Goal: Information Seeking & Learning: Understand process/instructions

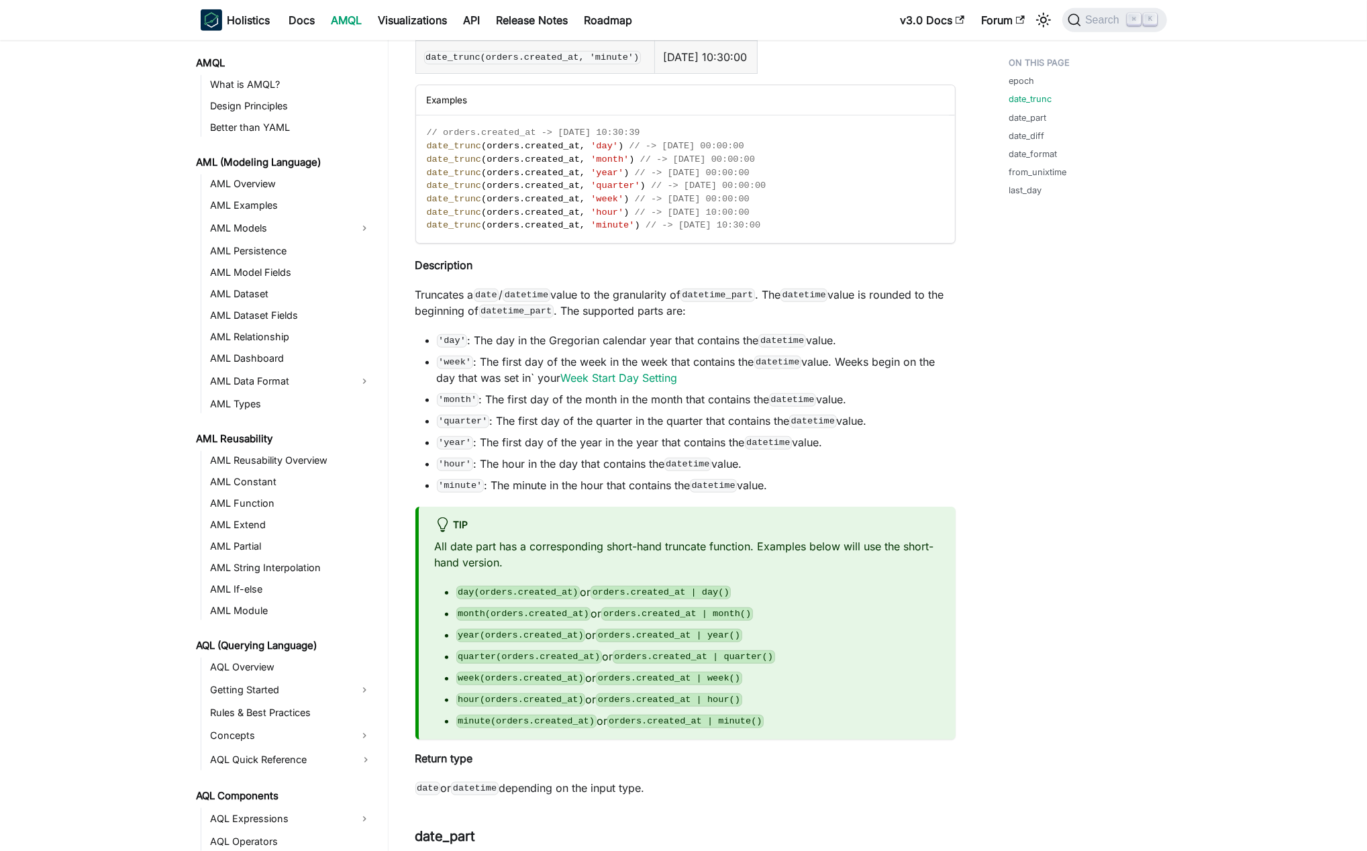
scroll to position [1059, 0]
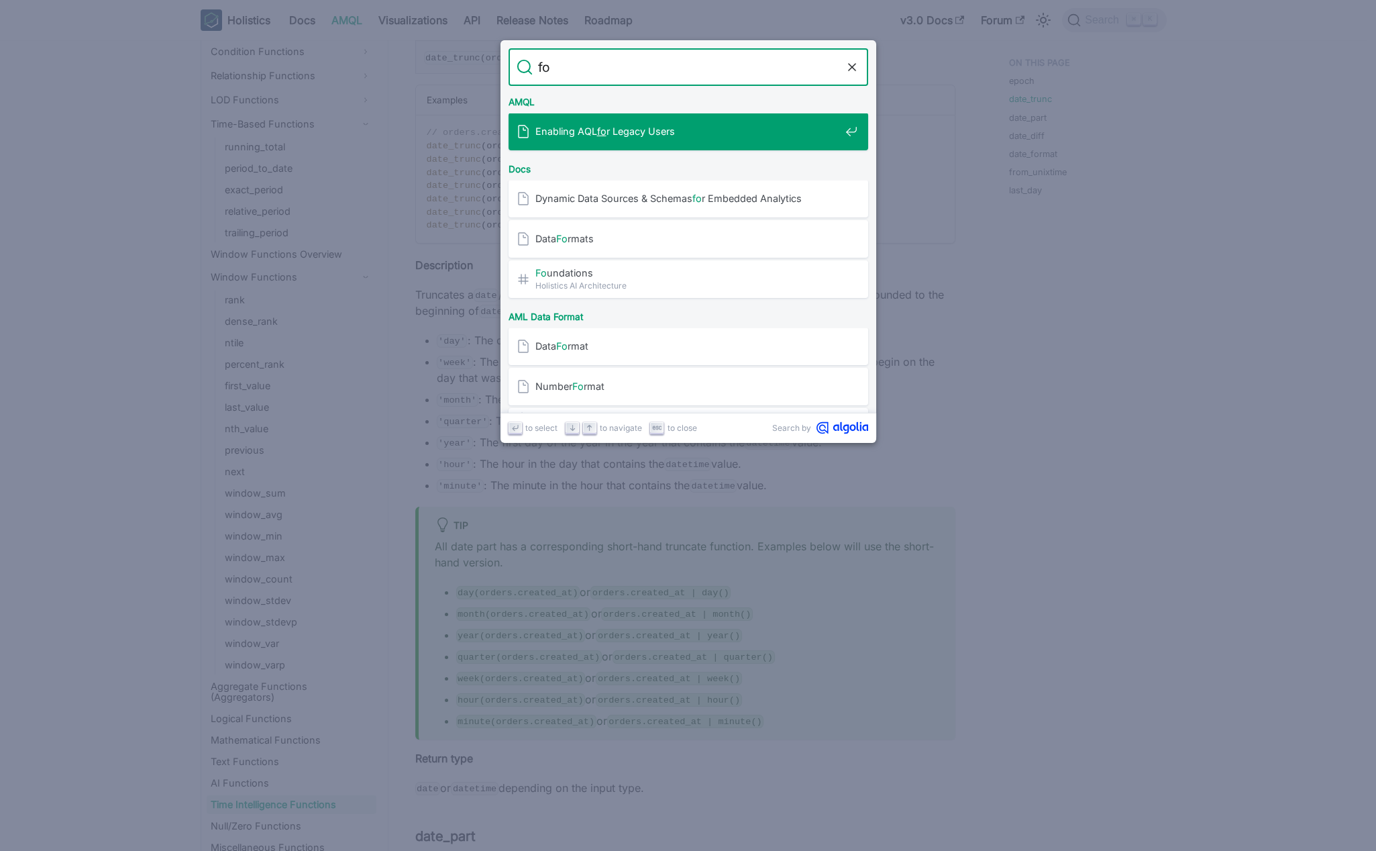
type input "f"
type input "format"
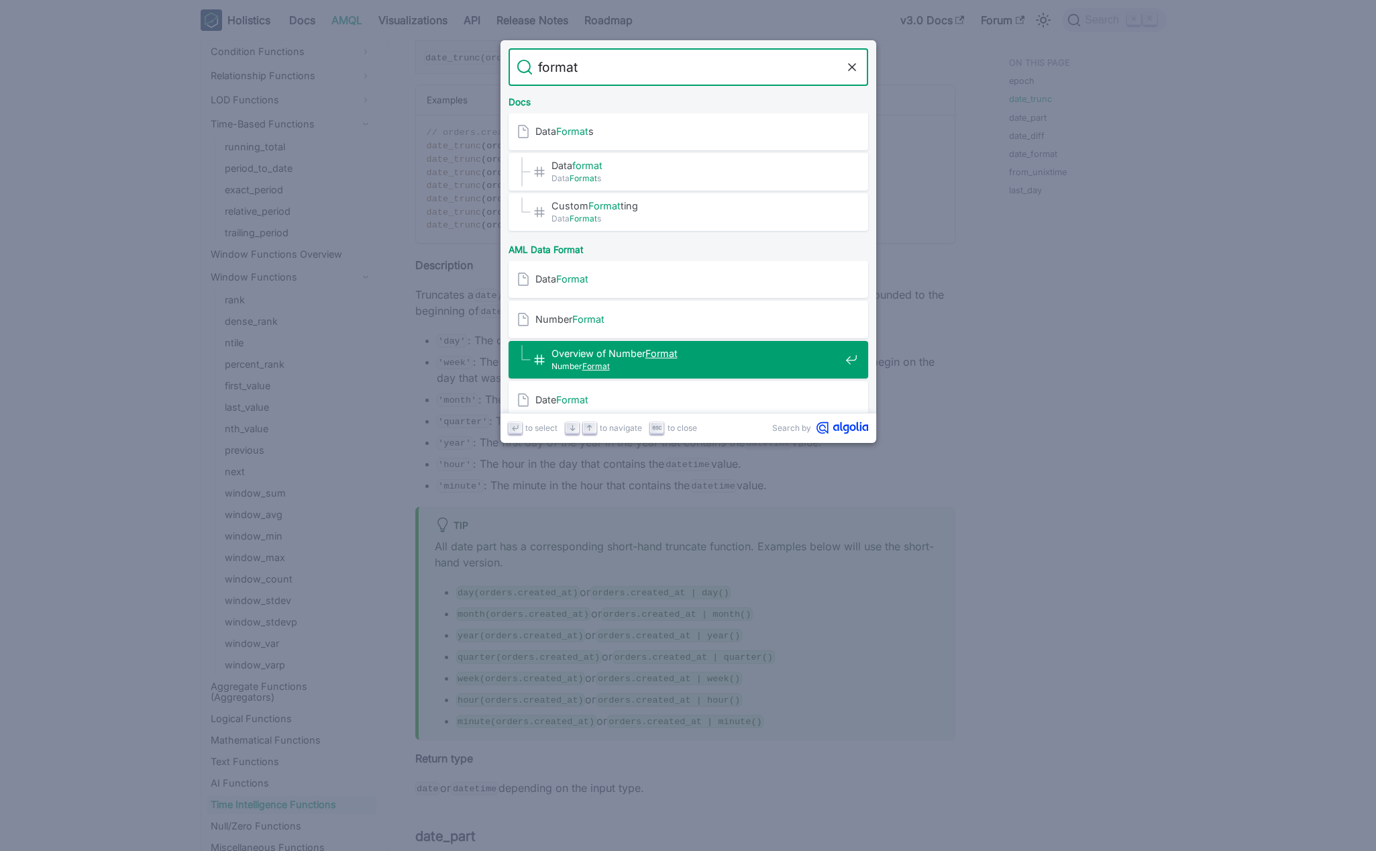
scroll to position [7, 0]
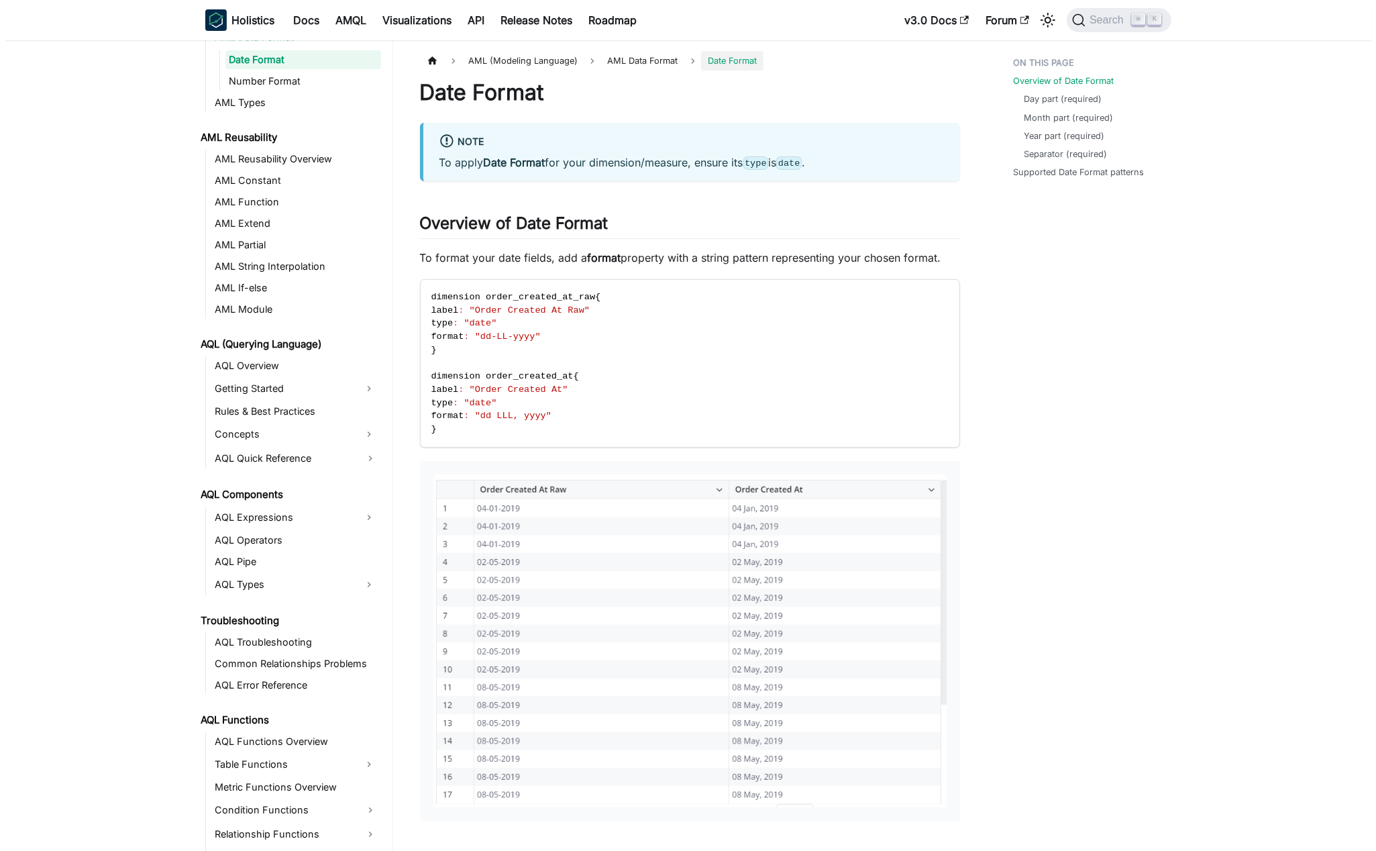
scroll to position [329, 0]
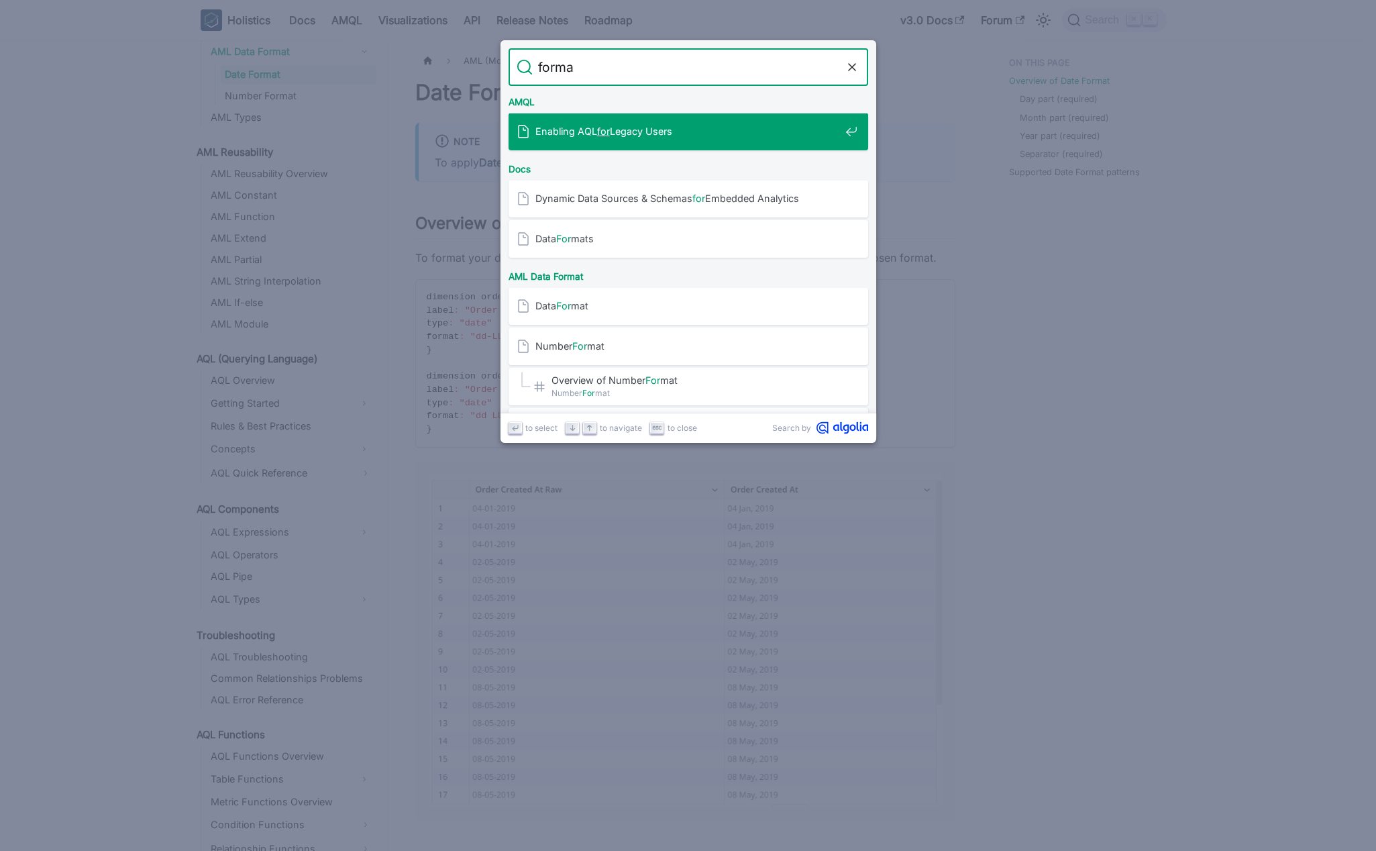
type input "format"
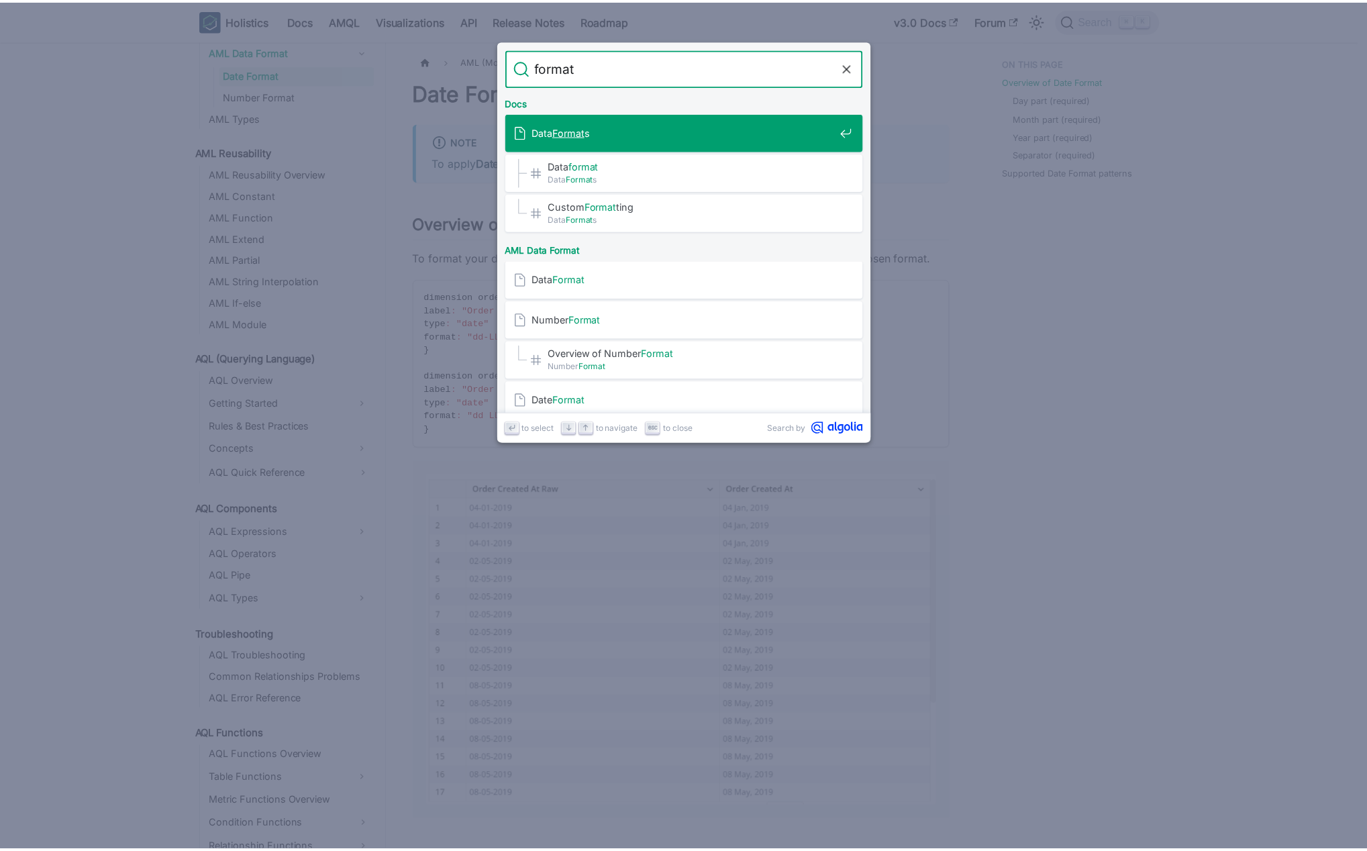
scroll to position [504, 0]
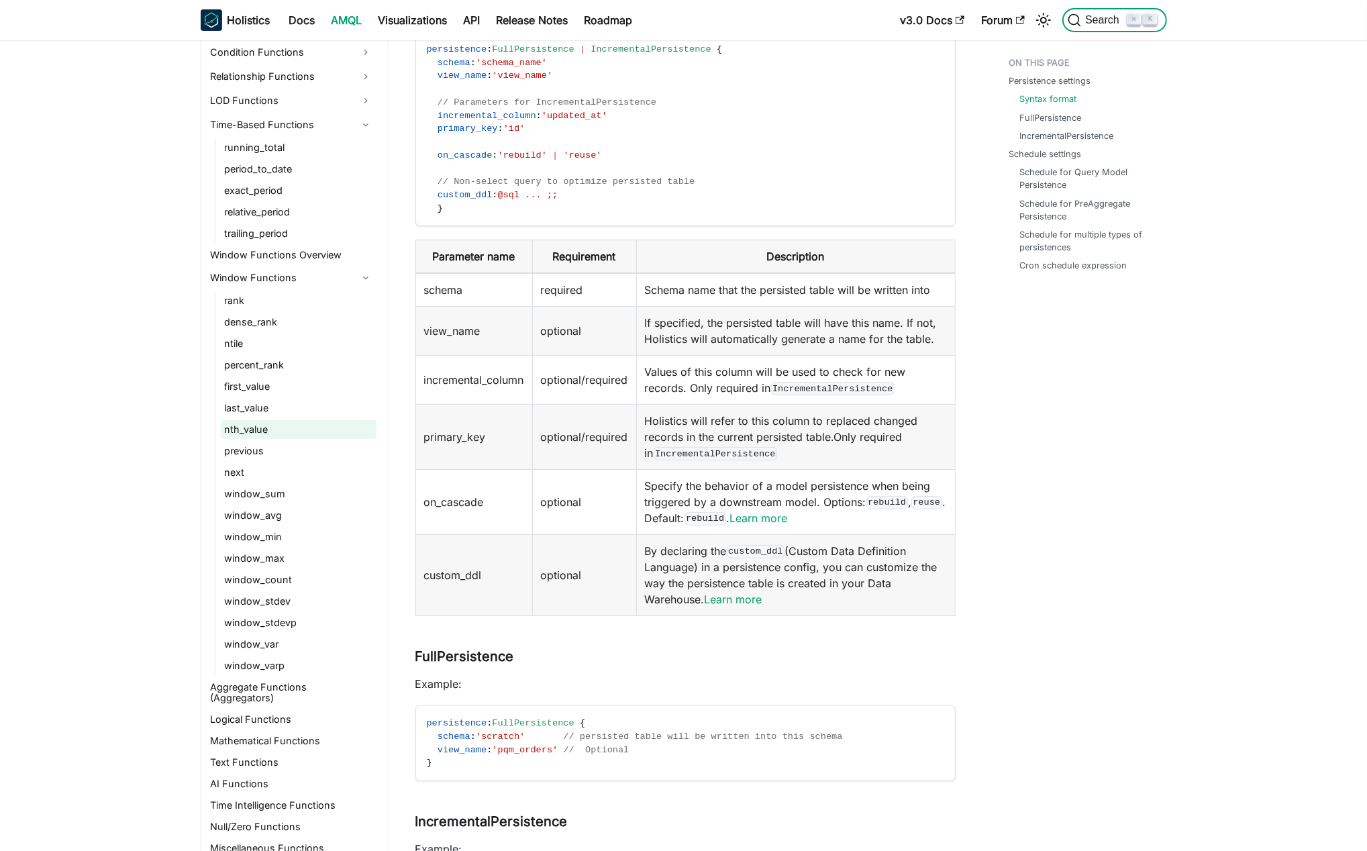
scroll to position [392, 0]
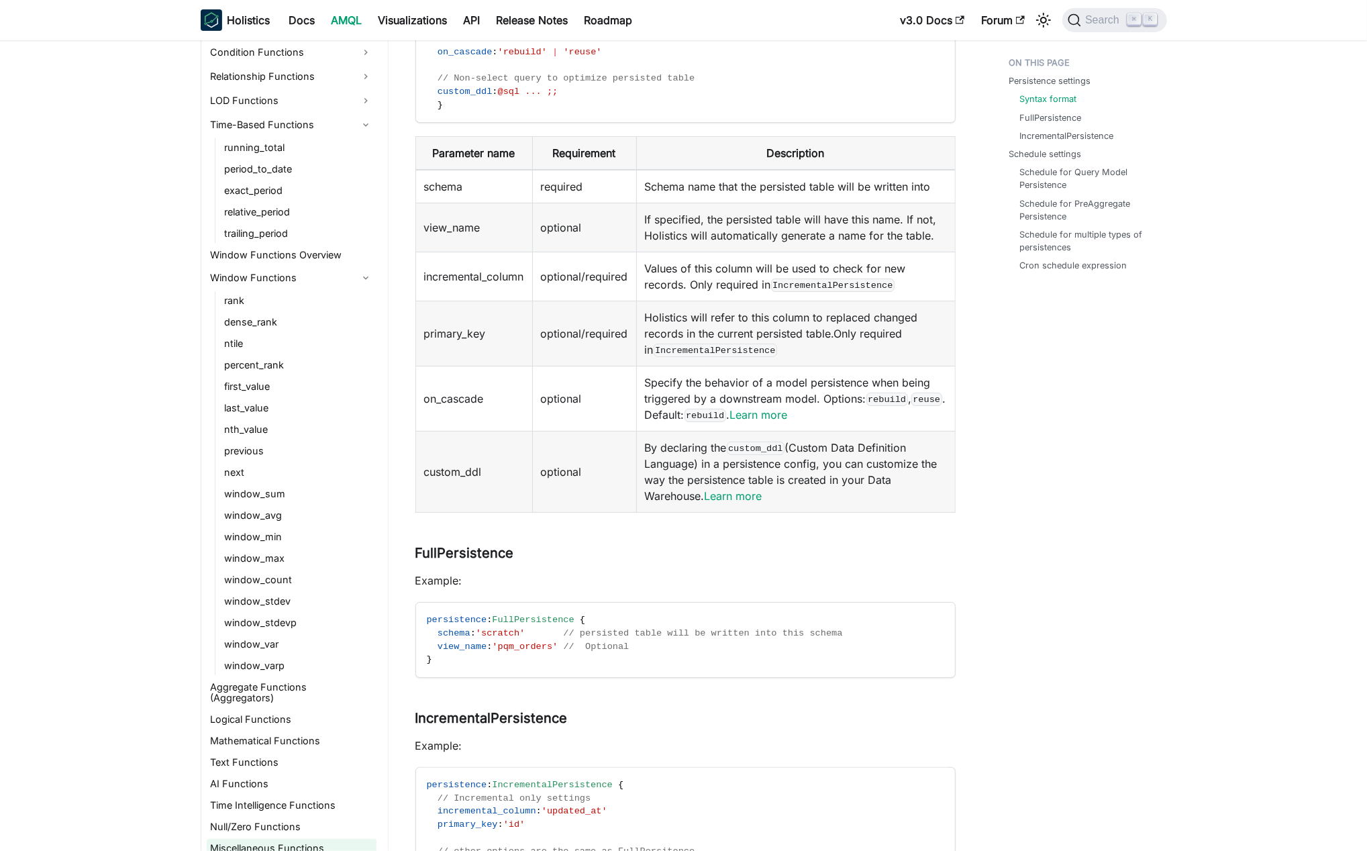
click at [345, 839] on link "Miscellaneous Functions" at bounding box center [292, 848] width 170 height 19
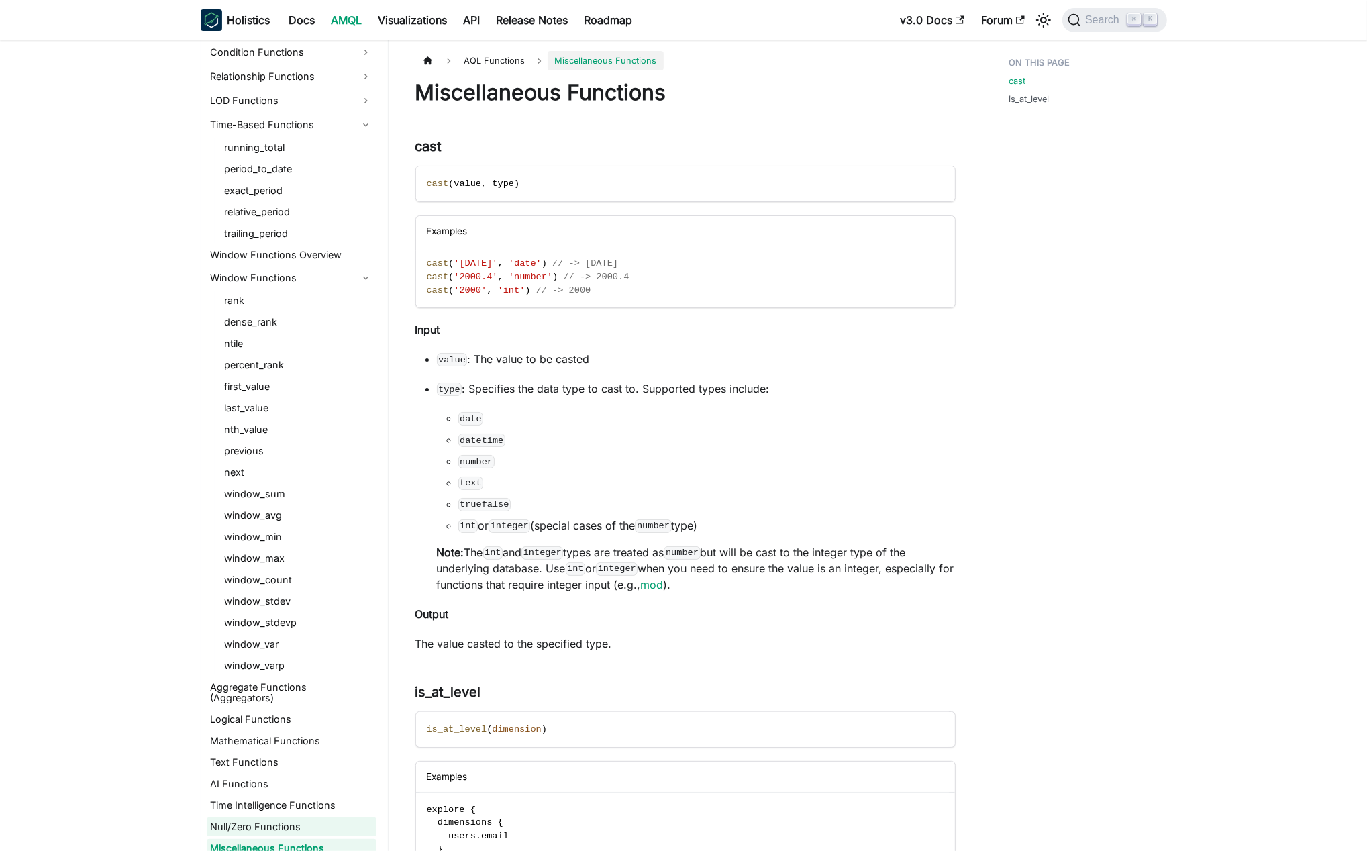
click at [297, 817] on link "Null/Zero Functions" at bounding box center [292, 826] width 170 height 19
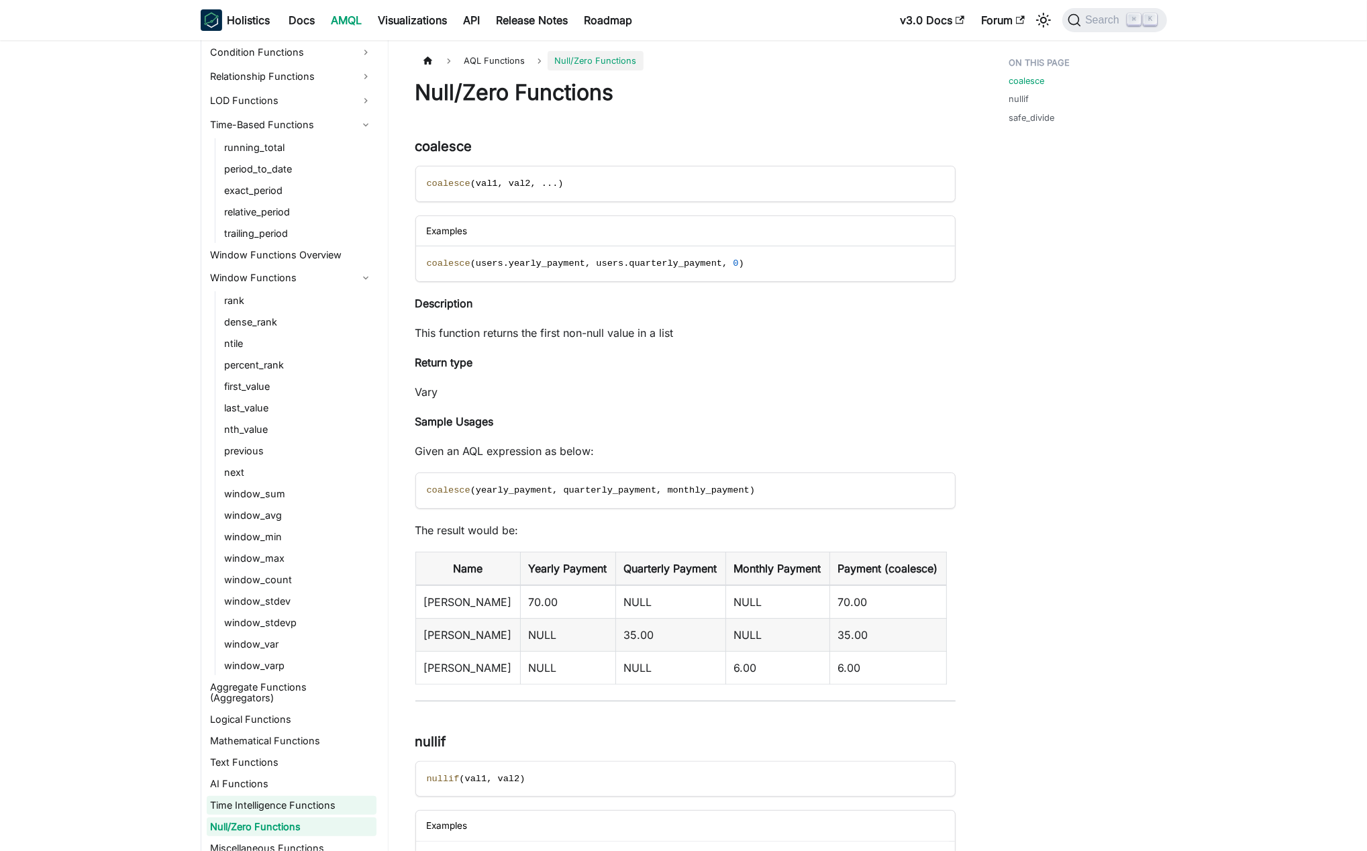
click at [299, 796] on link "Time Intelligence Functions" at bounding box center [292, 805] width 170 height 19
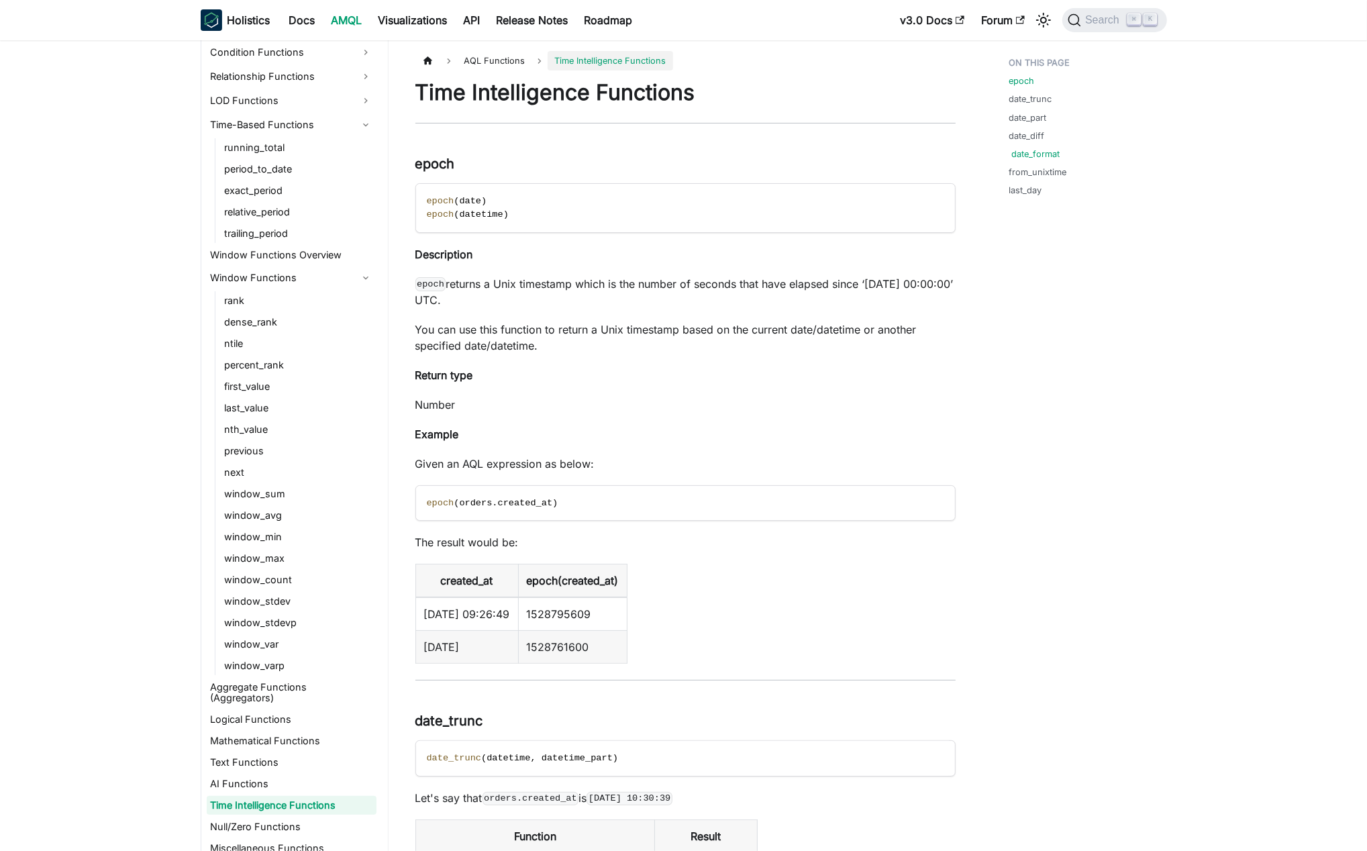
click at [1016, 150] on link "date_format" at bounding box center [1036, 154] width 48 height 13
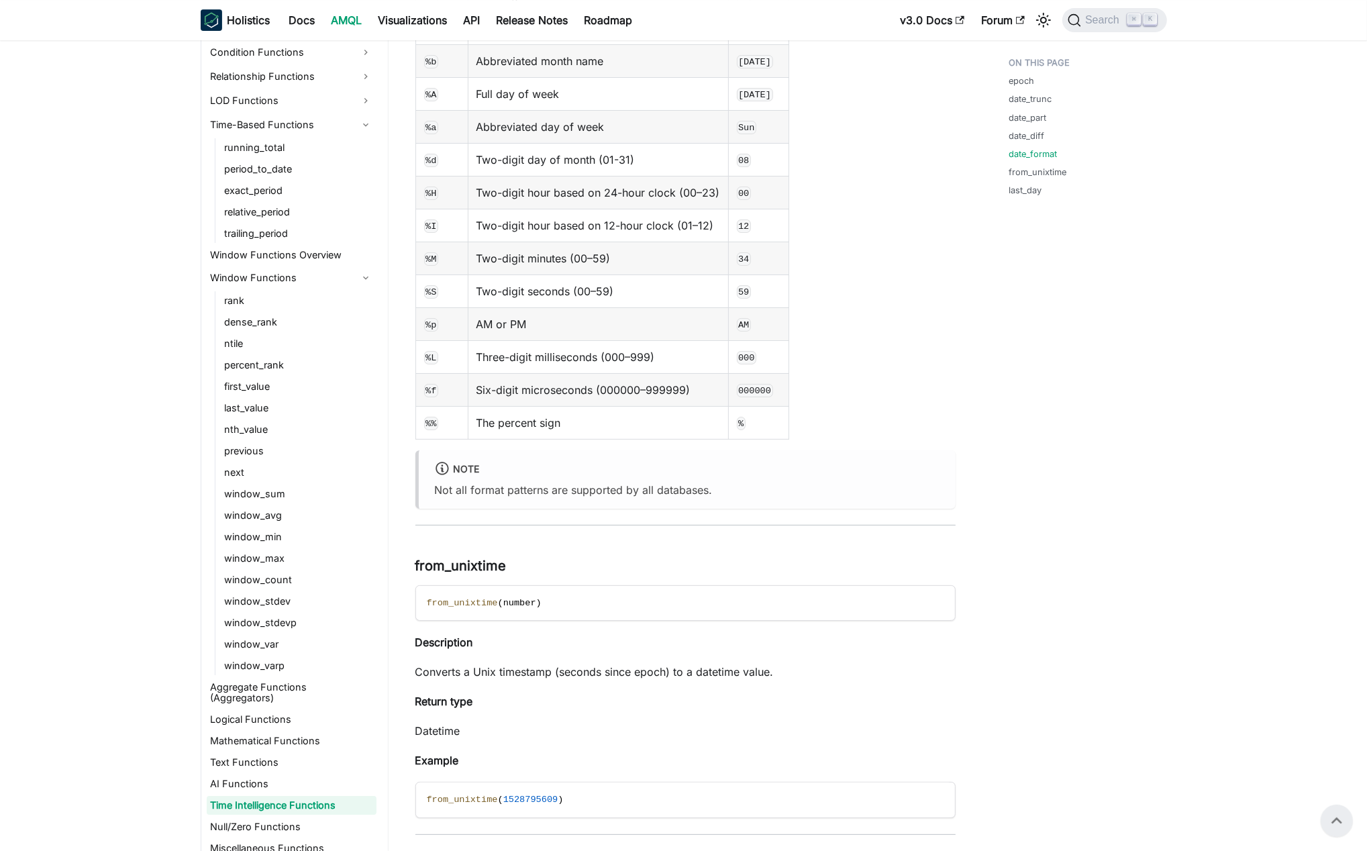
scroll to position [4294, 0]
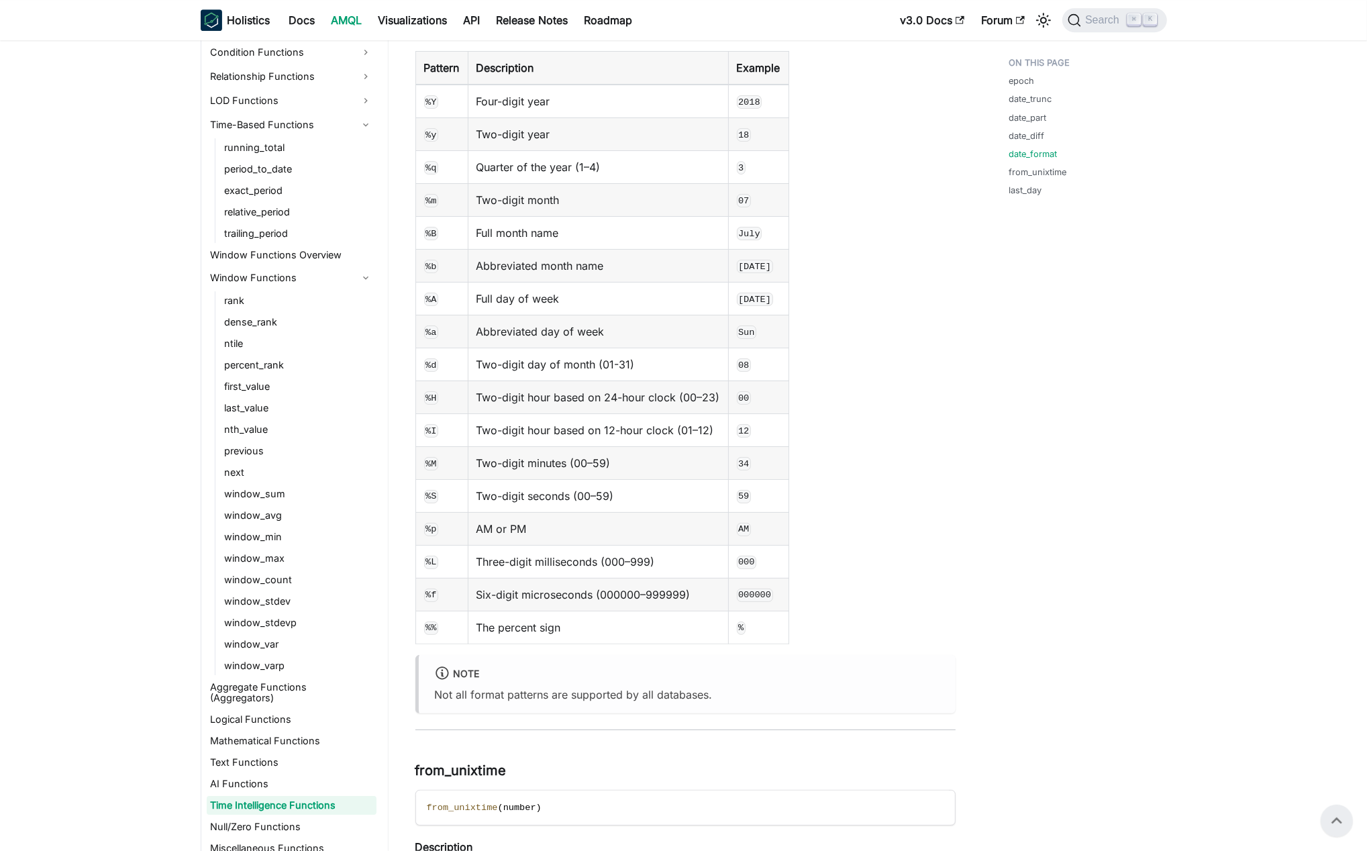
click at [927, 454] on table "Pattern Description Example %Y Four-digit year [DATE] %y Two-digit year 18 %q Q…" at bounding box center [685, 347] width 540 height 593
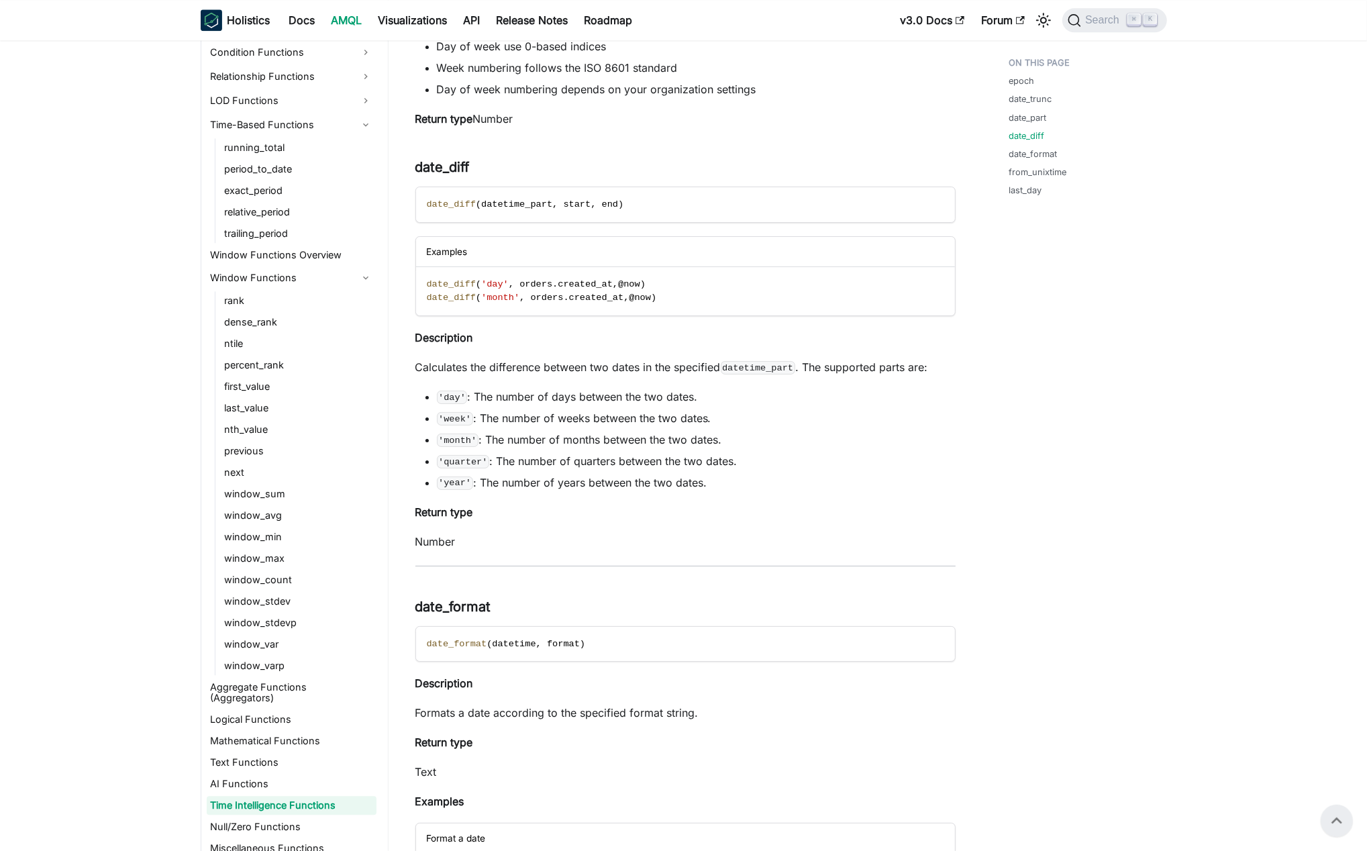
scroll to position [3159, 0]
